Goal: Task Accomplishment & Management: Use online tool/utility

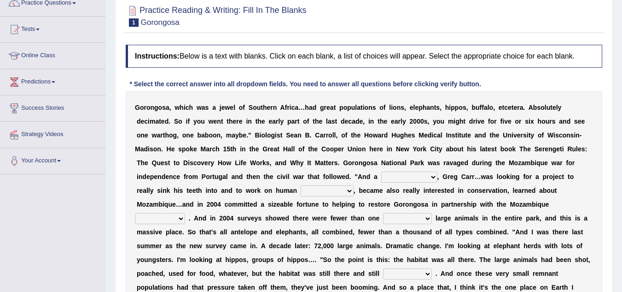
click at [433, 179] on select "passion solstice ballast philanthropist" at bounding box center [409, 176] width 56 height 11
select select "philanthropist"
click at [381, 171] on select "passion solstice ballast philanthropist" at bounding box center [409, 176] width 56 height 11
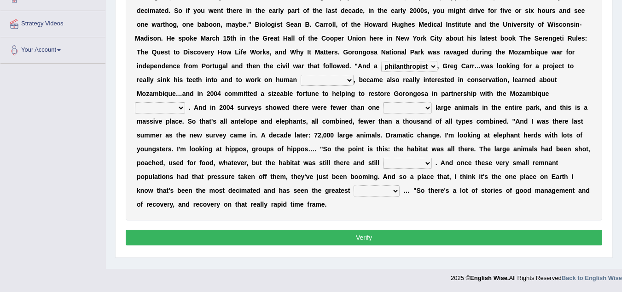
click at [350, 79] on select "negligence prevalence development malevolence" at bounding box center [327, 80] width 53 height 11
select select "prevalence"
click at [301, 75] on select "negligence prevalence development malevolence" at bounding box center [327, 80] width 53 height 11
click at [182, 109] on select "parliament semanticist government journalist" at bounding box center [160, 107] width 50 height 11
select select "semanticist"
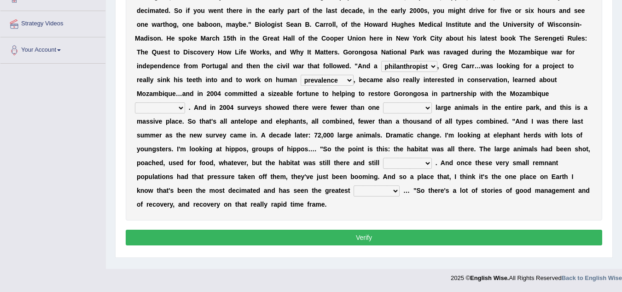
click at [135, 102] on select "parliament semanticist government journalist" at bounding box center [160, 107] width 50 height 11
click at [428, 109] on select "deflowered embowered roundest thousand" at bounding box center [407, 107] width 49 height 11
select select "thousand"
click at [383, 102] on select "deflowered embowered roundest thousand" at bounding box center [407, 107] width 49 height 11
click at [433, 161] on b at bounding box center [434, 162] width 4 height 7
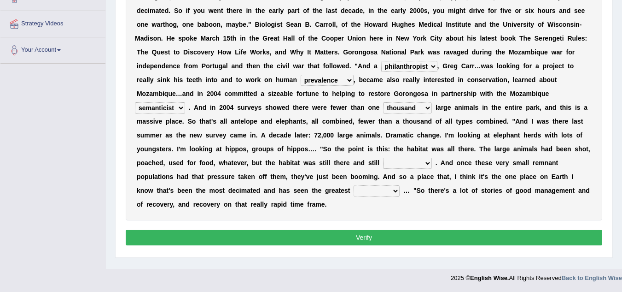
click at [427, 164] on select "assertive incidental compulsive productive" at bounding box center [407, 163] width 49 height 11
select select "assertive"
click at [383, 158] on select "assertive incidental compulsive productive" at bounding box center [407, 163] width 49 height 11
click at [396, 191] on select "recovery efficacy golly stumpy" at bounding box center [377, 190] width 46 height 11
select select "efficacy"
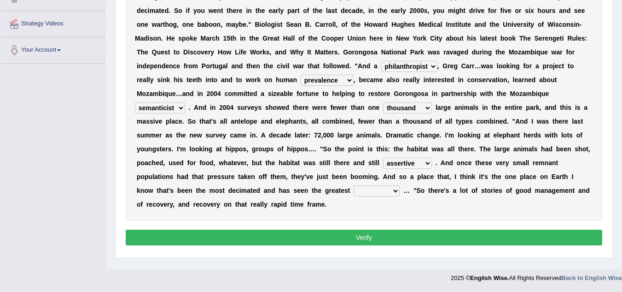
click at [354, 185] on select "recovery efficacy golly stumpy" at bounding box center [377, 190] width 46 height 11
click at [391, 236] on button "Verify" at bounding box center [364, 237] width 477 height 16
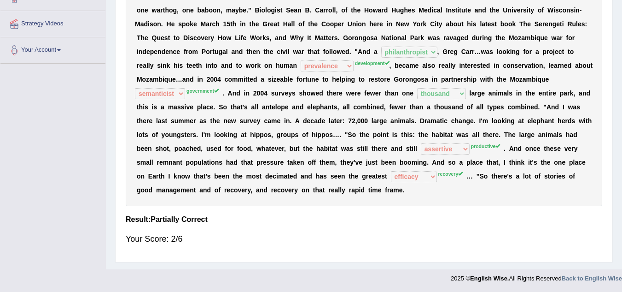
scroll to position [193, 0]
